Goal: Navigation & Orientation: Find specific page/section

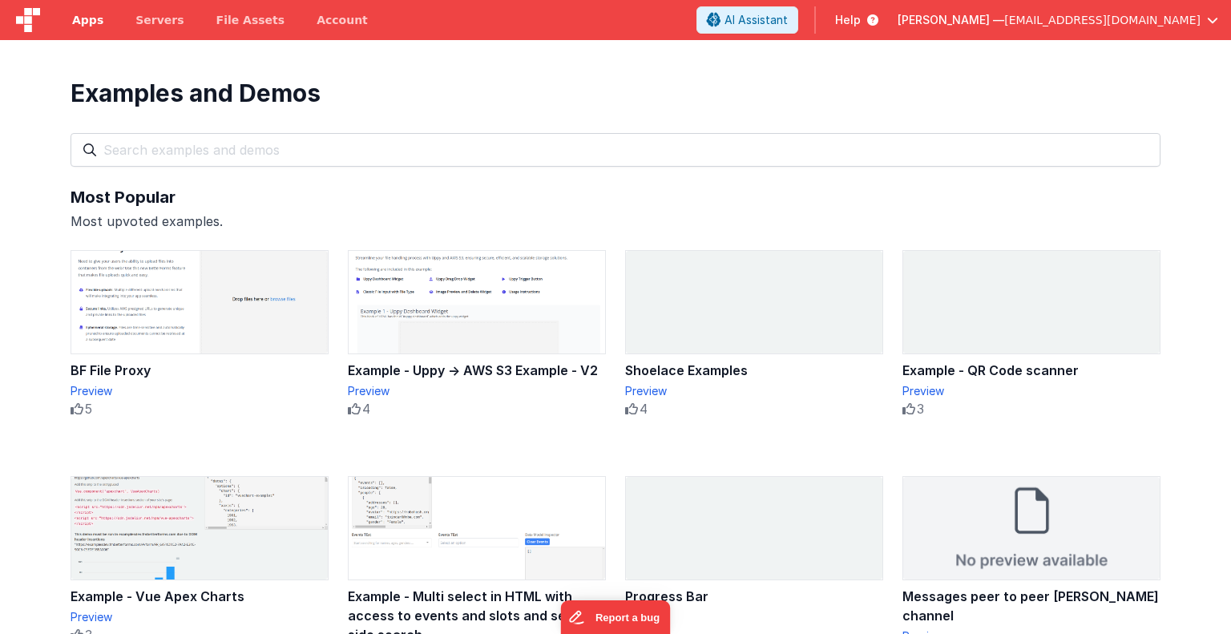
click at [84, 20] on span "Apps" at bounding box center [87, 20] width 31 height 16
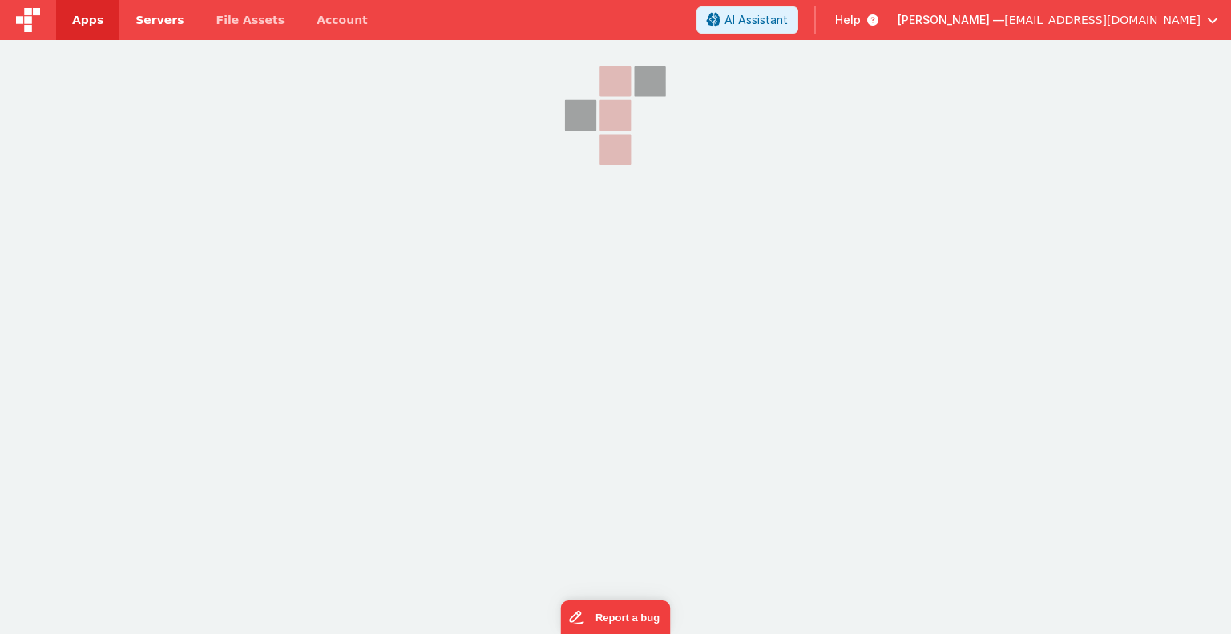
click at [149, 22] on span "Servers" at bounding box center [159, 20] width 48 height 16
click at [236, 24] on span "File Assets" at bounding box center [250, 20] width 69 height 16
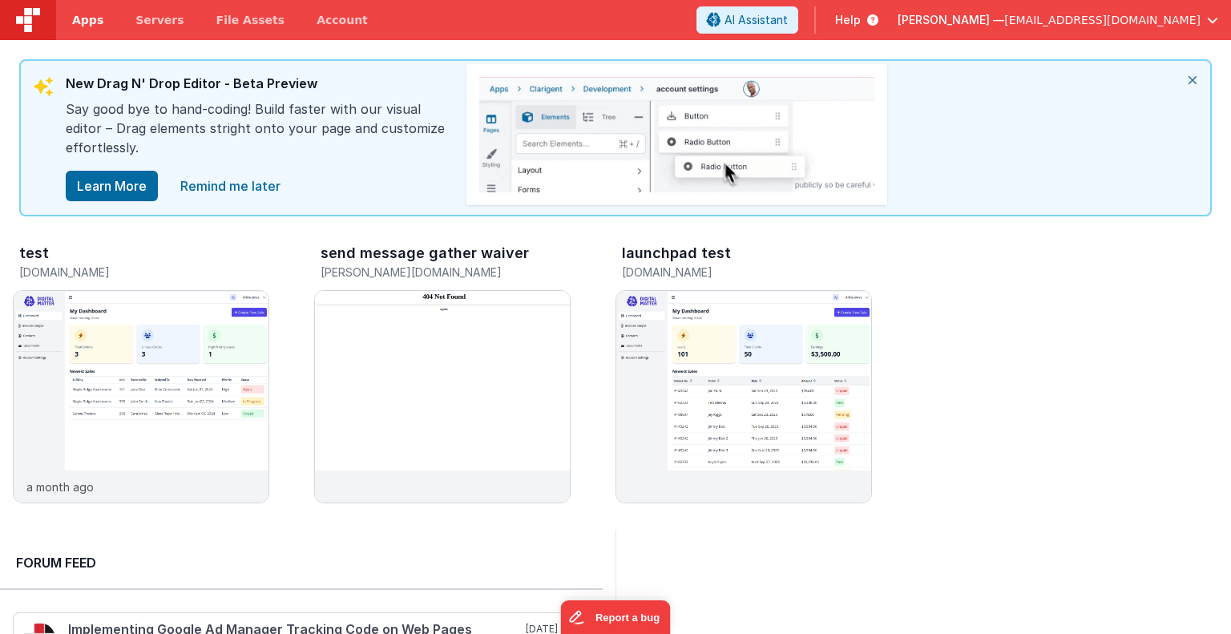
click at [87, 22] on span "Apps" at bounding box center [87, 20] width 31 height 16
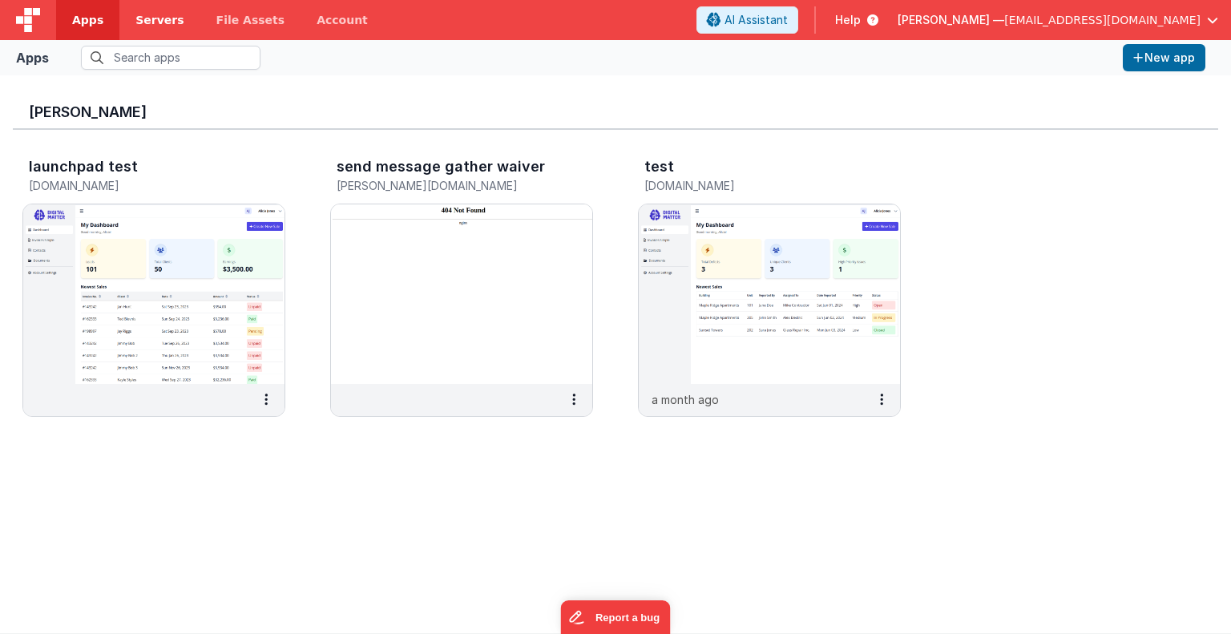
click at [162, 18] on span "Servers" at bounding box center [159, 20] width 48 height 16
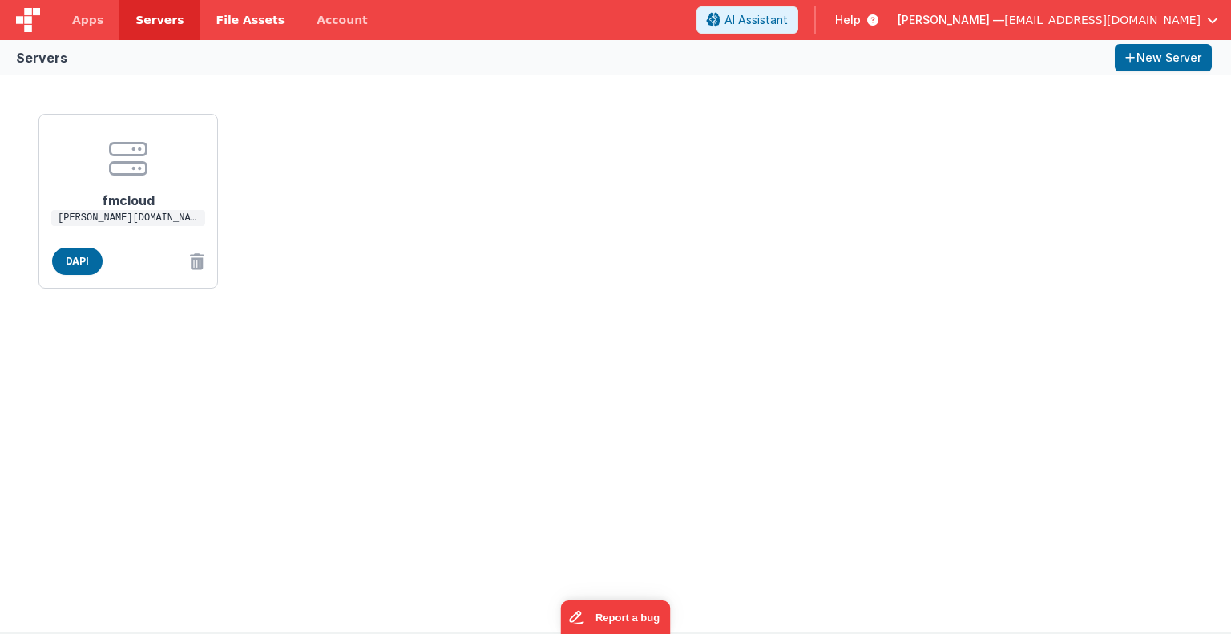
click at [231, 25] on span "File Assets" at bounding box center [250, 20] width 69 height 16
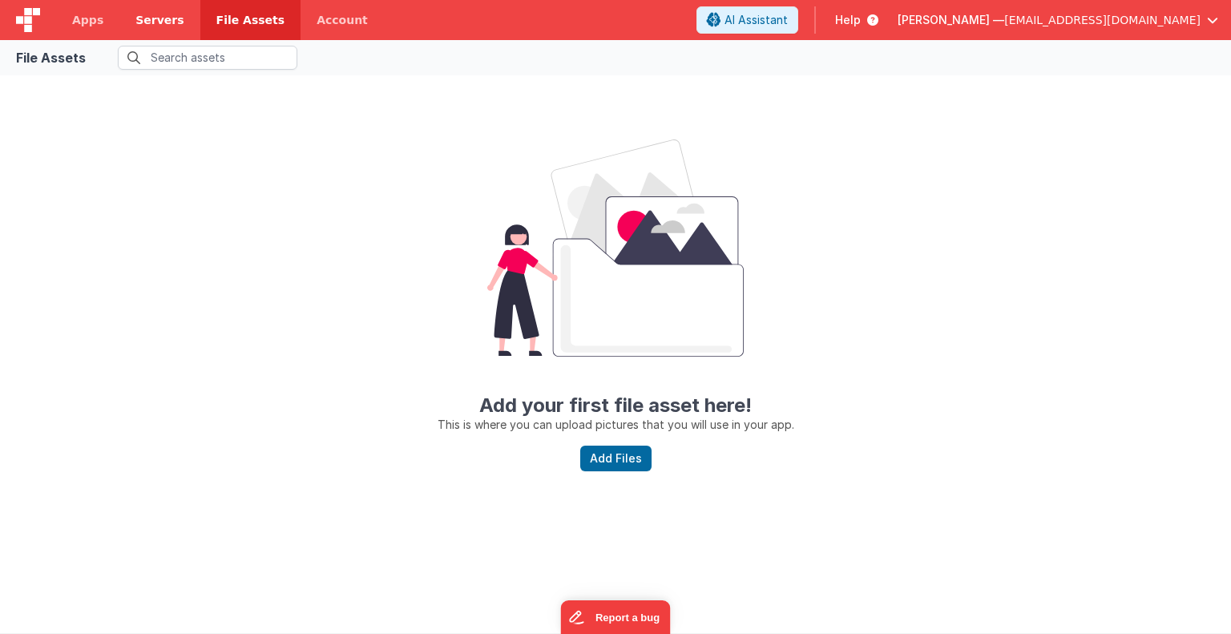
click at [147, 15] on span "Servers" at bounding box center [159, 20] width 48 height 16
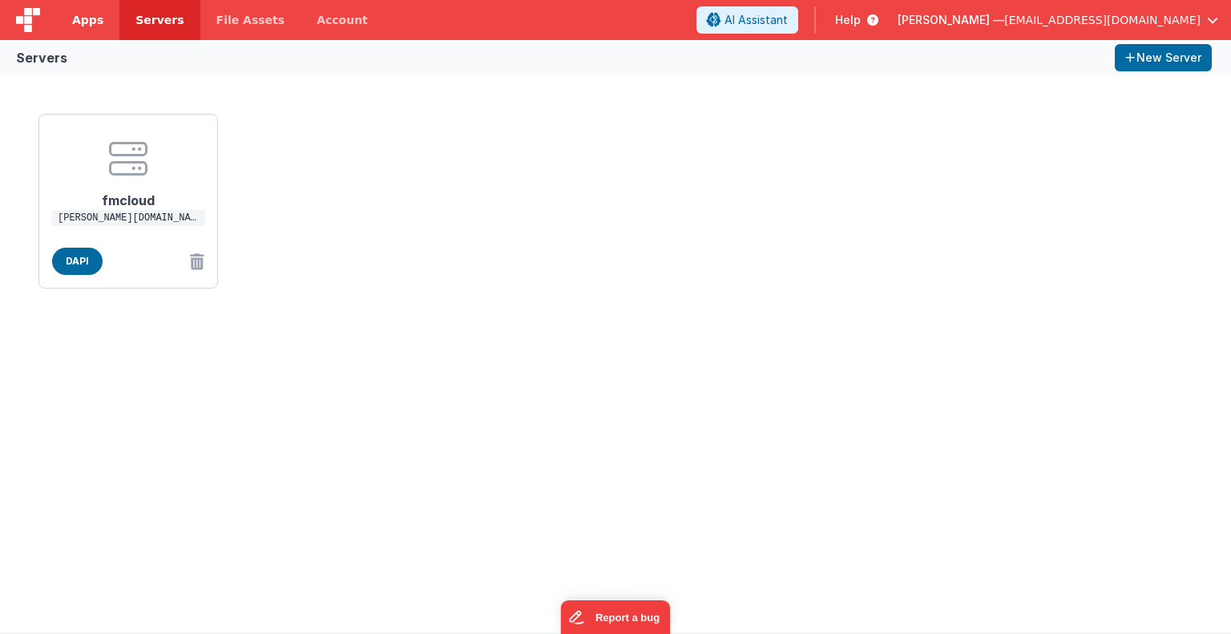
click at [94, 20] on span "Apps" at bounding box center [87, 20] width 31 height 16
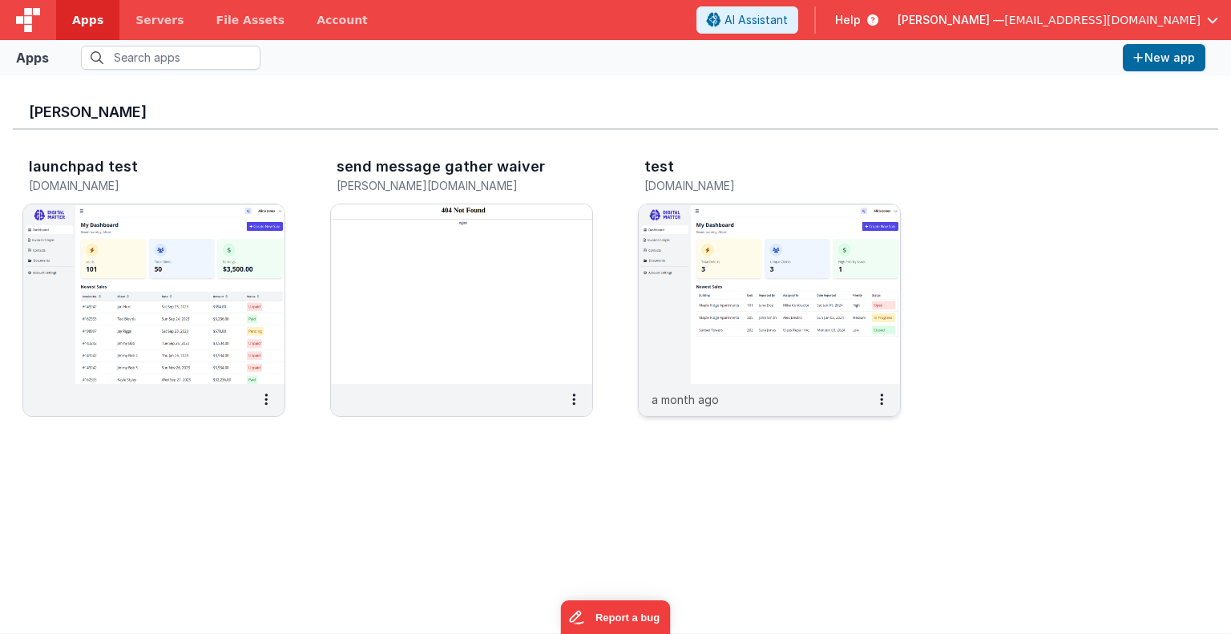
click at [665, 323] on img at bounding box center [769, 293] width 261 height 179
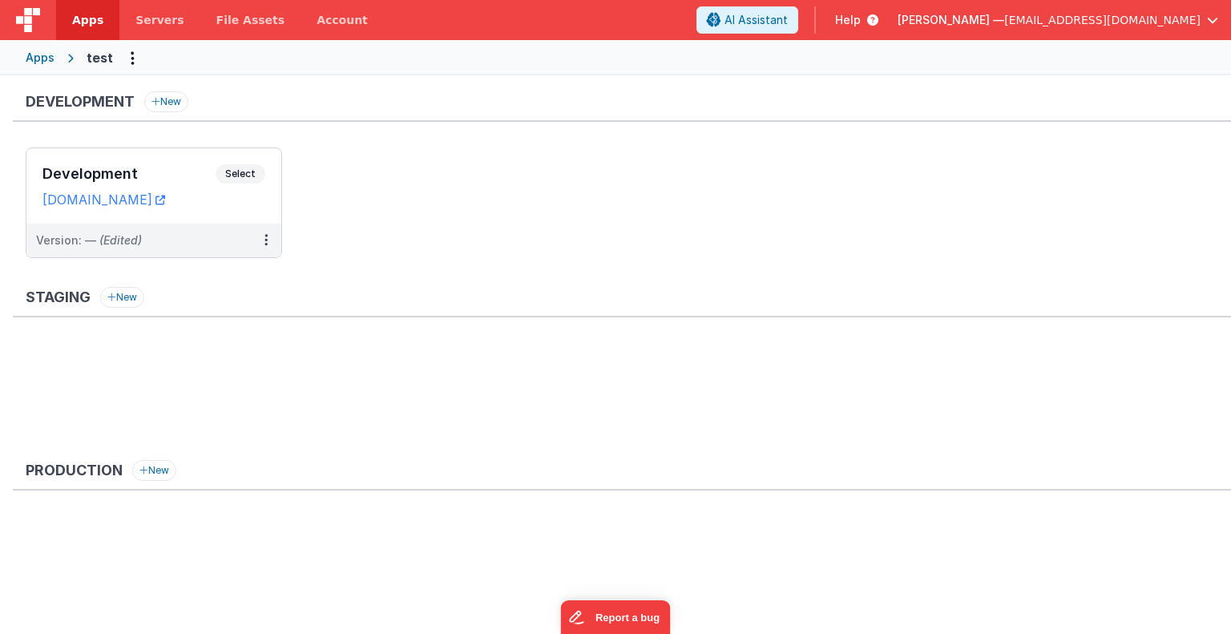
click at [90, 27] on span "Apps" at bounding box center [87, 20] width 31 height 16
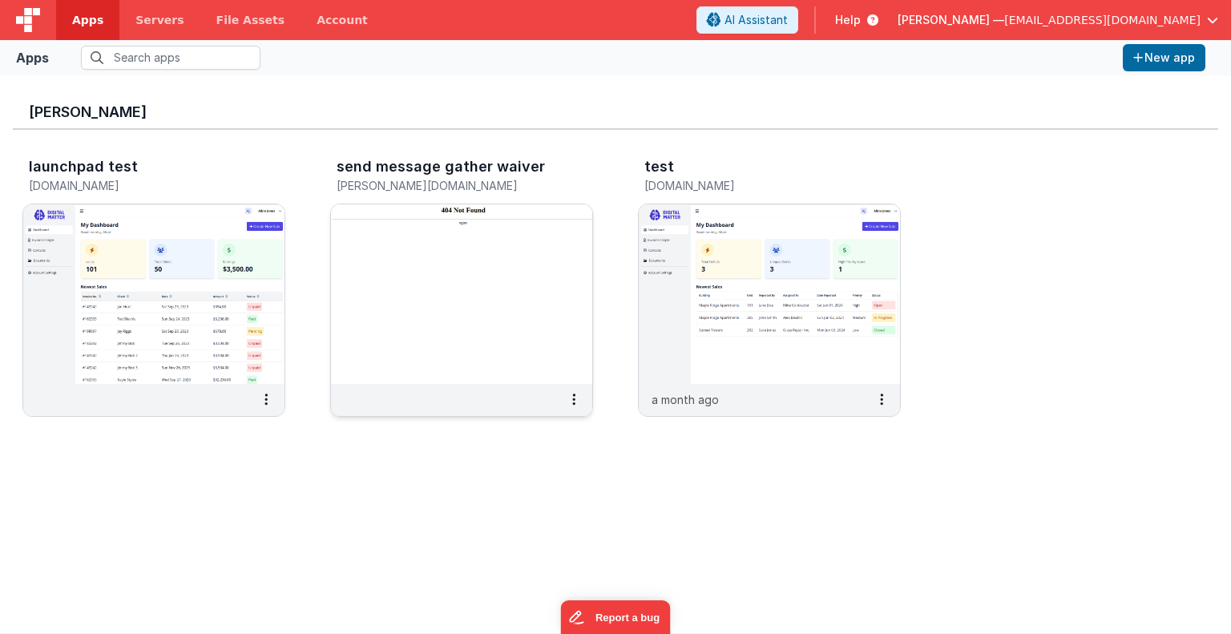
click at [404, 167] on h3 "send message gather waiver" at bounding box center [440, 167] width 208 height 16
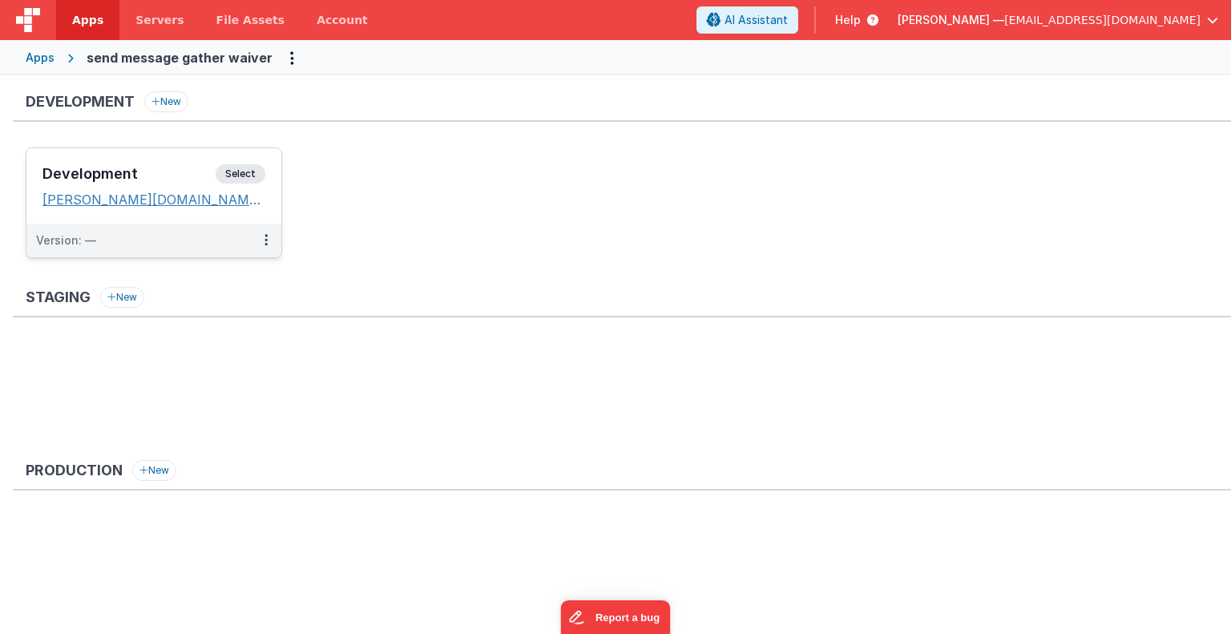
click at [102, 199] on link "[PERSON_NAME][DOMAIN_NAME]" at bounding box center [153, 199] width 223 height 16
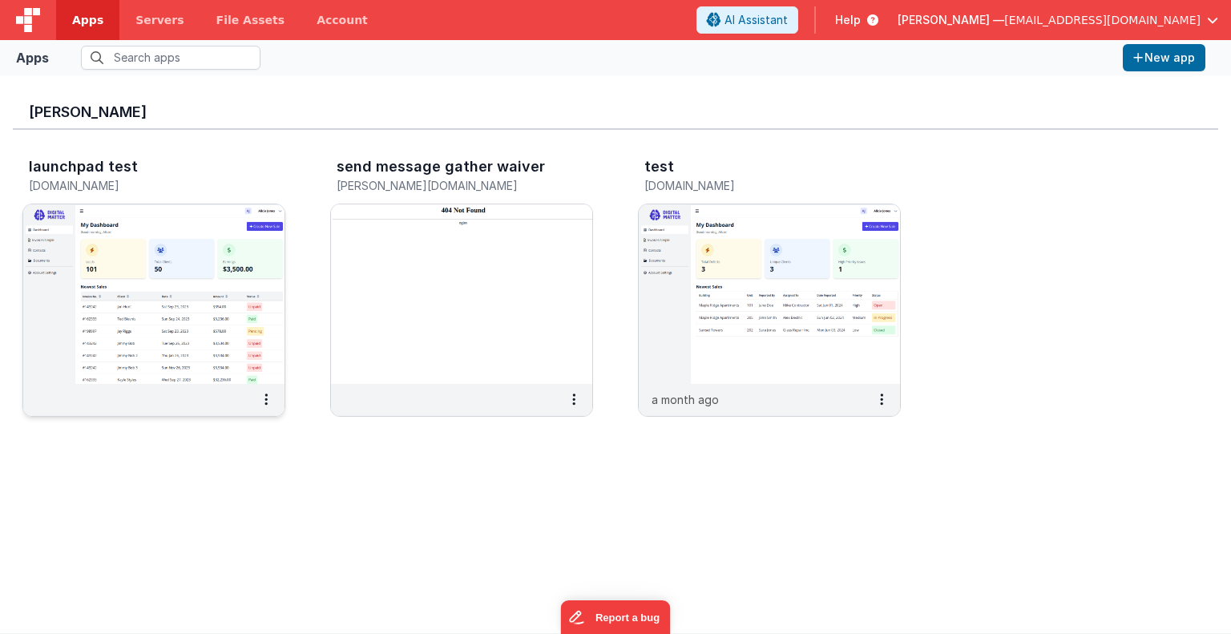
click at [167, 320] on img at bounding box center [153, 293] width 261 height 179
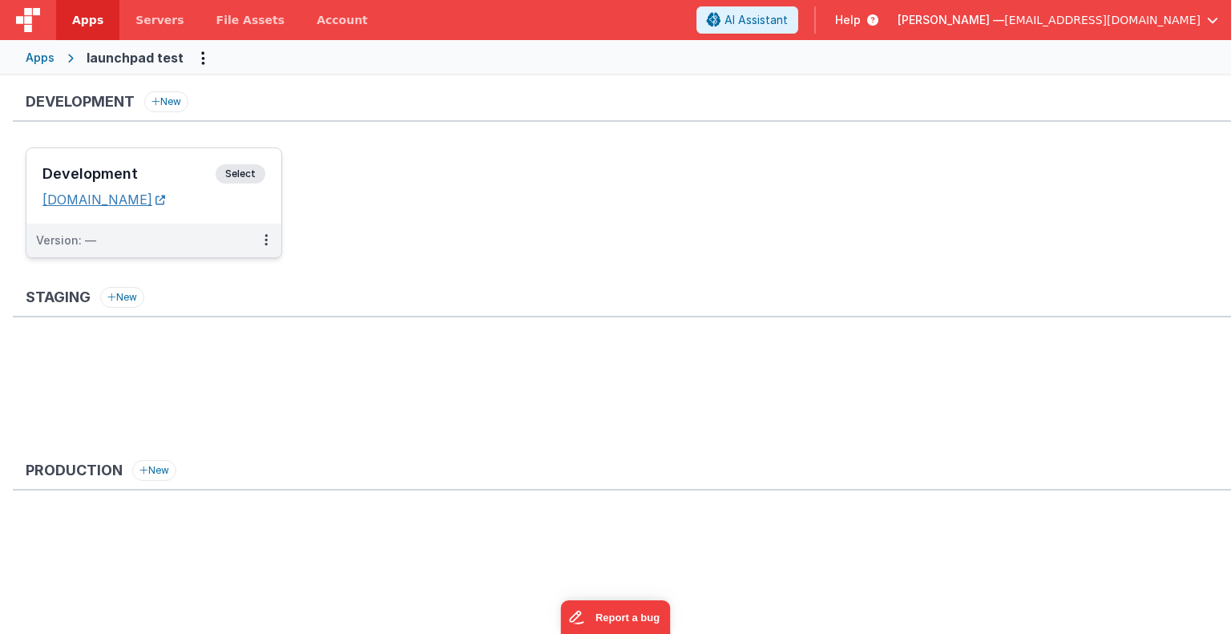
click at [138, 196] on link "[DOMAIN_NAME]" at bounding box center [103, 199] width 123 height 16
click at [147, 18] on span "Servers" at bounding box center [159, 20] width 48 height 16
